Goal: Task Accomplishment & Management: Manage account settings

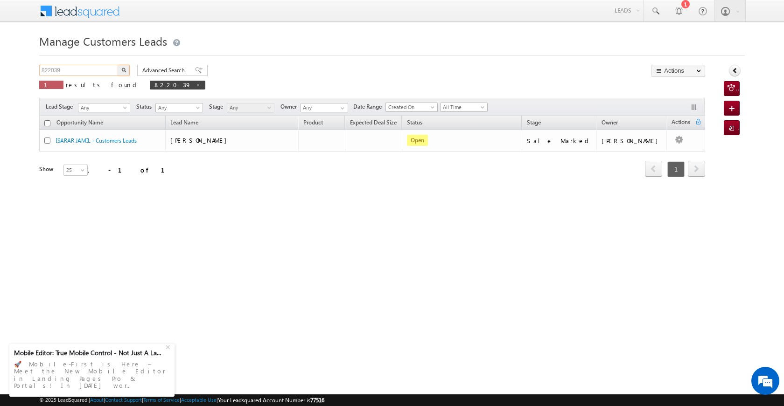
click at [85, 70] on input "822039" at bounding box center [79, 70] width 80 height 11
click at [83, 69] on input "822039" at bounding box center [79, 70] width 80 height 11
type input "8"
type input "Search Customers Leads"
click at [77, 74] on input "text" at bounding box center [79, 70] width 80 height 11
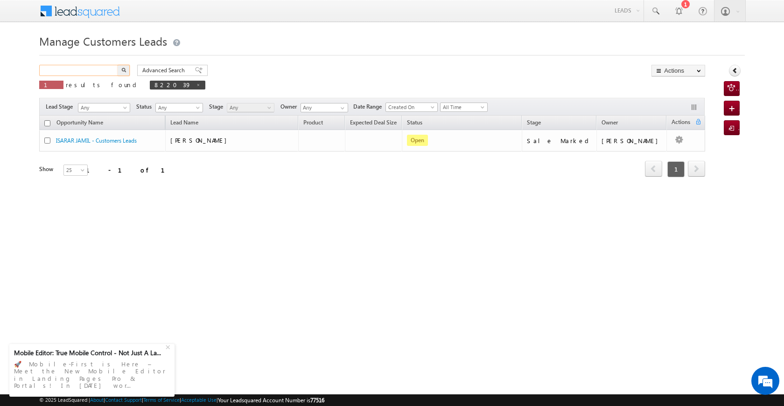
paste input "821938"
type input "821938"
click at [122, 72] on button "button" at bounding box center [124, 70] width 12 height 11
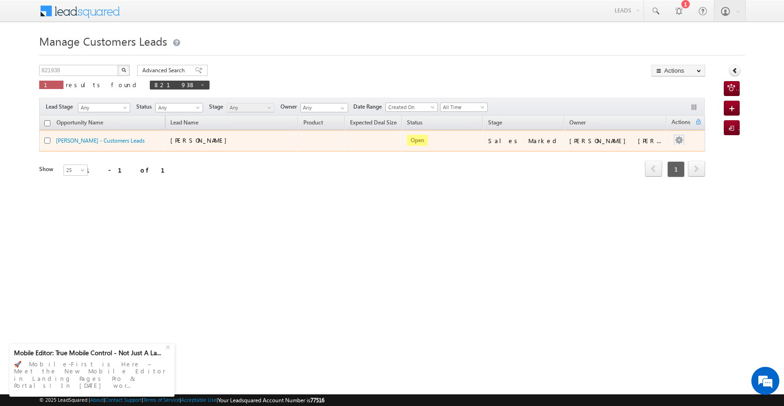
click at [678, 147] on div at bounding box center [678, 141] width 15 height 12
click at [676, 147] on td at bounding box center [685, 140] width 39 height 21
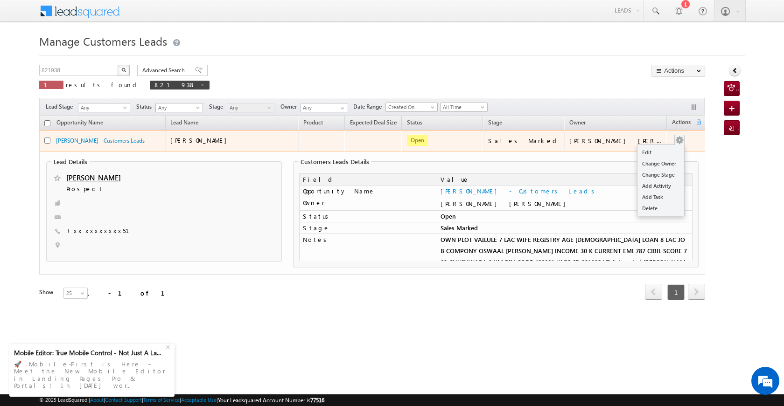
click at [675, 144] on button "button" at bounding box center [679, 140] width 9 height 9
click at [661, 152] on link "Edit" at bounding box center [660, 152] width 47 height 11
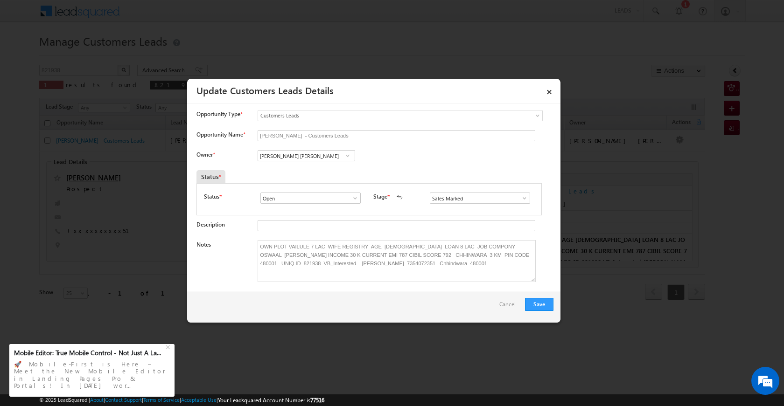
click at [349, 155] on span at bounding box center [347, 155] width 9 height 7
click at [350, 156] on span at bounding box center [347, 155] width 9 height 7
click at [302, 172] on span "[PERSON_NAME][EMAIL_ADDRESS][PERSON_NAME][DOMAIN_NAME]" at bounding box center [303, 174] width 84 height 7
type input "[PERSON_NAME]"
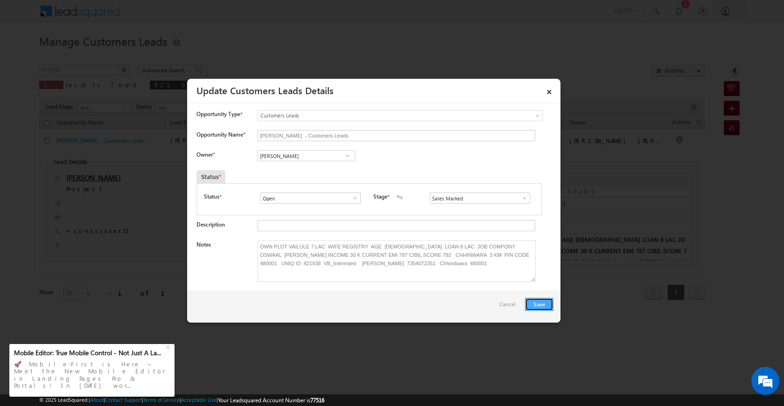
click at [545, 300] on button "Save" at bounding box center [539, 304] width 28 height 13
